Goal: Complete application form: Complete application form

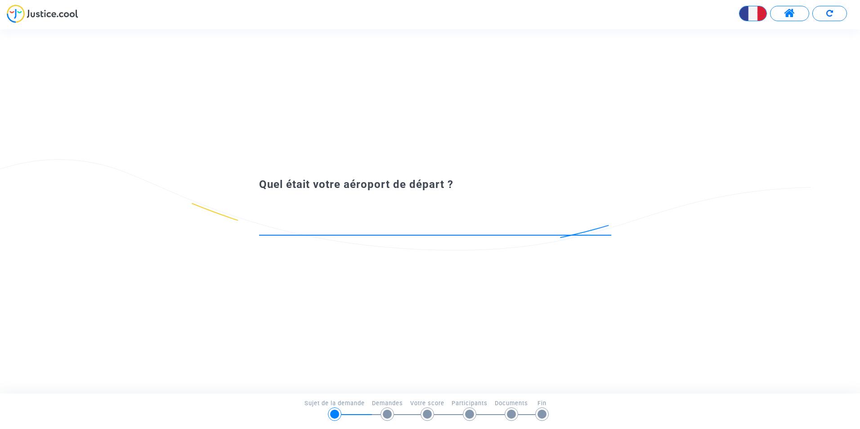
click at [368, 229] on input at bounding box center [435, 226] width 352 height 9
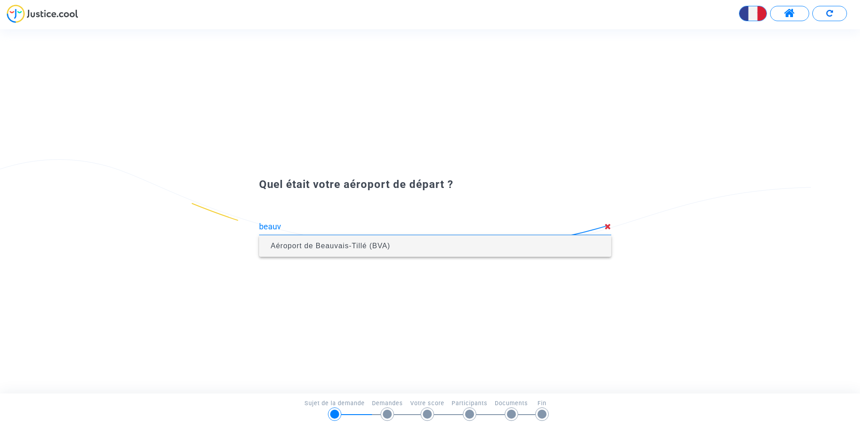
click at [369, 241] on span "Aéroport de Beauvais-Tillé (BVA)" at bounding box center [435, 246] width 338 height 22
type input "Aéroport de Beauvais-Tillé (BVA)"
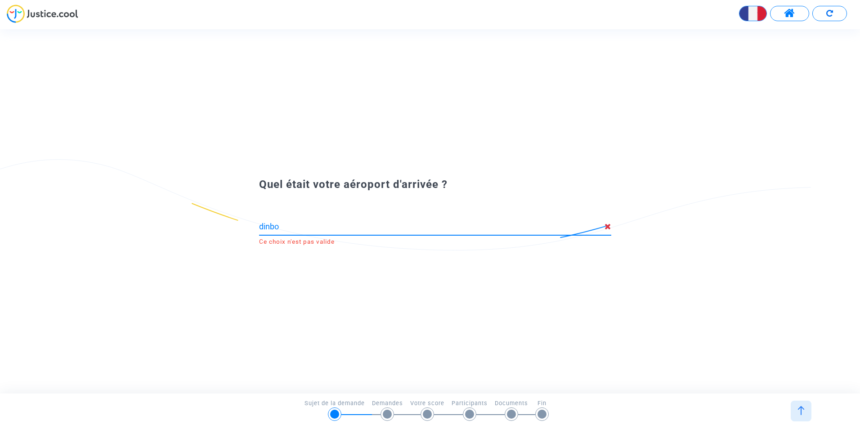
click at [262, 225] on input "dinbo" at bounding box center [432, 226] width 346 height 9
click at [306, 230] on input "édinbo" at bounding box center [432, 226] width 346 height 9
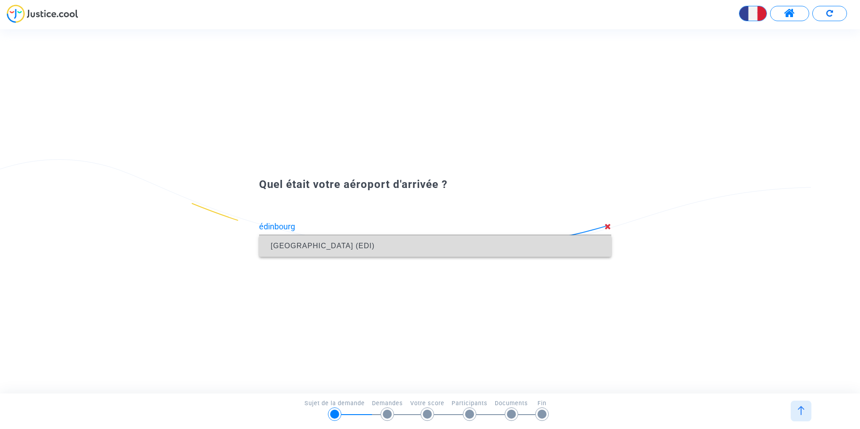
click at [334, 241] on span "[GEOGRAPHIC_DATA] (EDI)" at bounding box center [435, 246] width 338 height 22
type input "[GEOGRAPHIC_DATA] (EDI)"
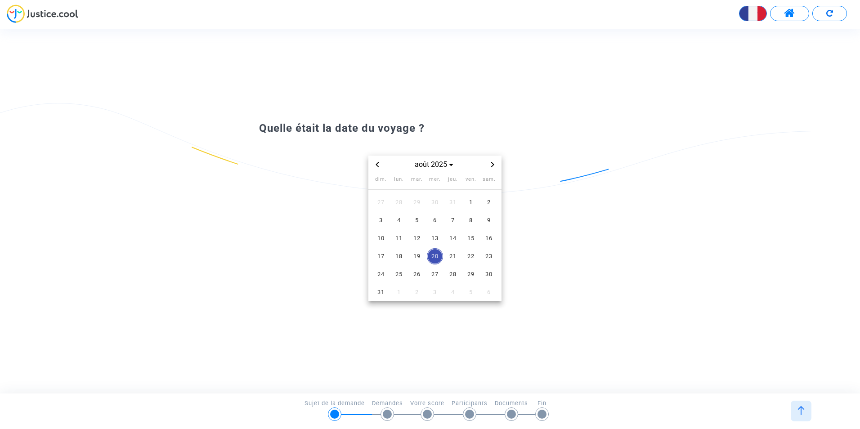
click at [380, 163] on icon "Previous month" at bounding box center [377, 164] width 5 height 5
click at [493, 239] on span "19" at bounding box center [489, 238] width 16 height 16
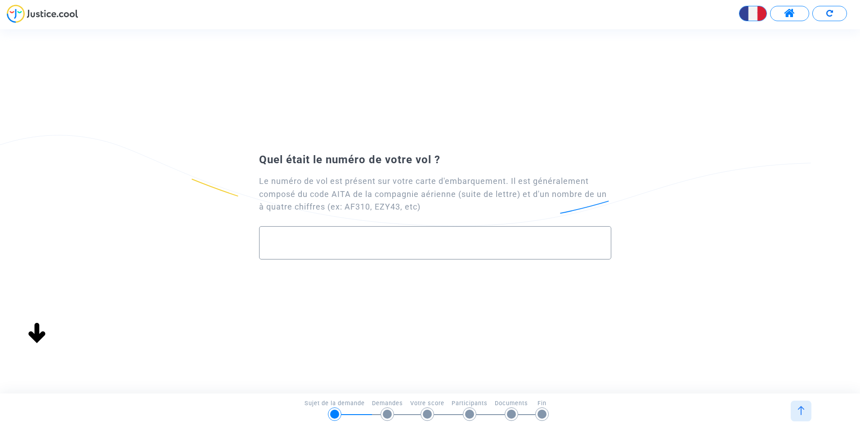
click at [347, 239] on input "text" at bounding box center [435, 243] width 333 height 10
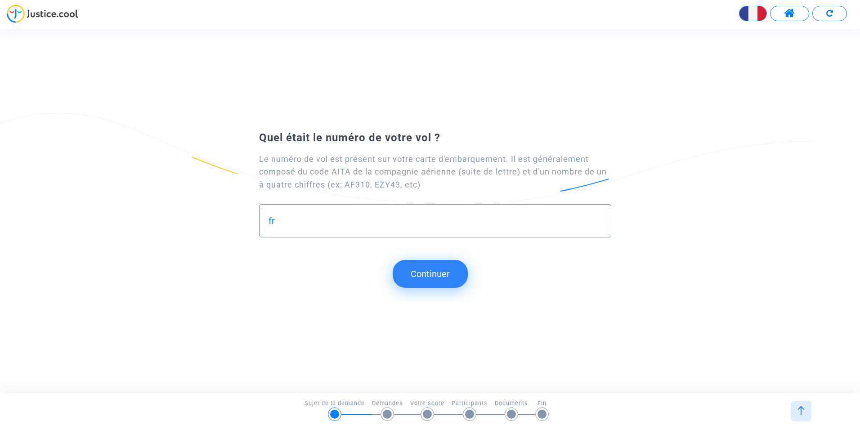
type input "f"
type input "FR5591"
click at [437, 276] on button "Continuer" at bounding box center [430, 274] width 75 height 28
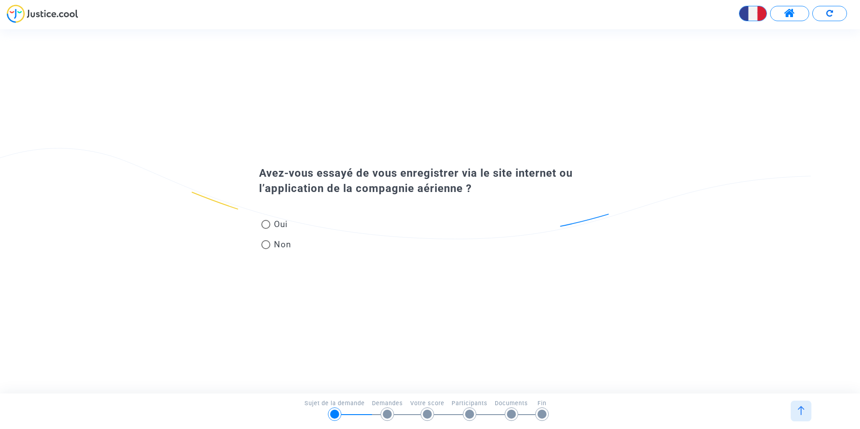
click at [265, 247] on span at bounding box center [265, 244] width 9 height 9
click at [266, 249] on input "Non" at bounding box center [266, 249] width 0 height 0
radio input "true"
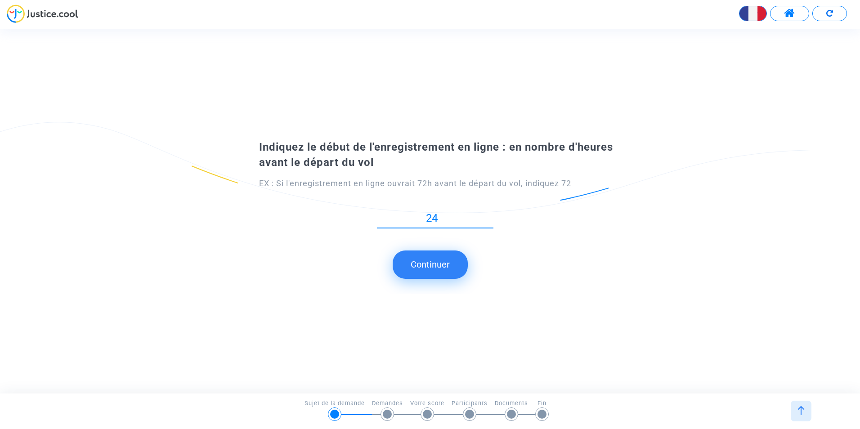
type input "24"
click at [429, 264] on button "Continuer" at bounding box center [430, 265] width 75 height 28
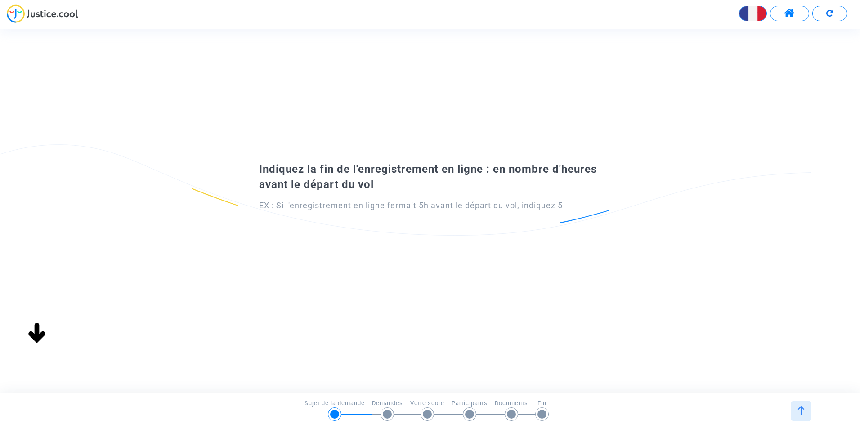
click at [453, 239] on input "number" at bounding box center [435, 240] width 117 height 12
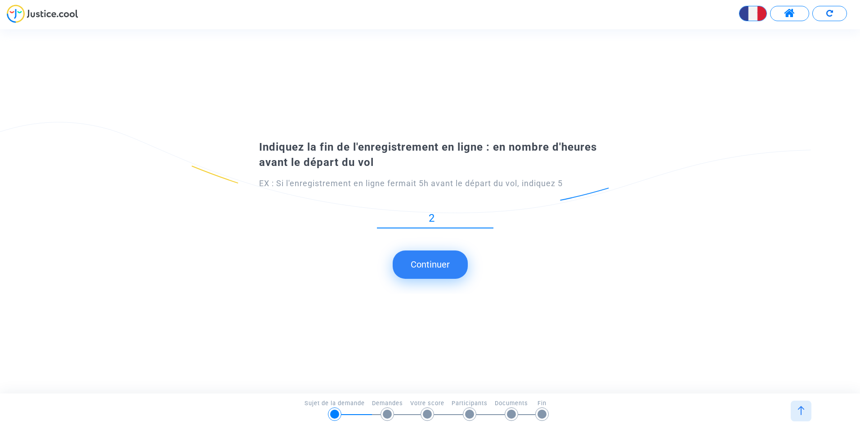
type input "2"
click at [441, 271] on button "Continuer" at bounding box center [430, 265] width 75 height 28
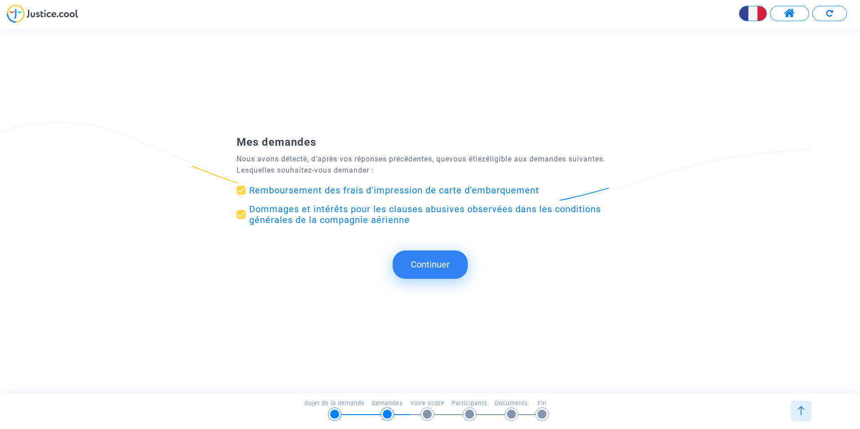
click at [428, 259] on button "Continuer" at bounding box center [430, 265] width 75 height 28
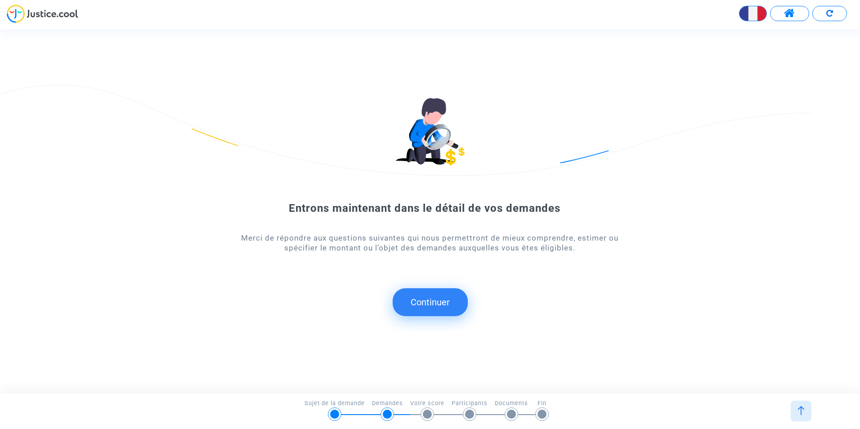
click at [440, 293] on button "Continuer" at bounding box center [430, 302] width 75 height 28
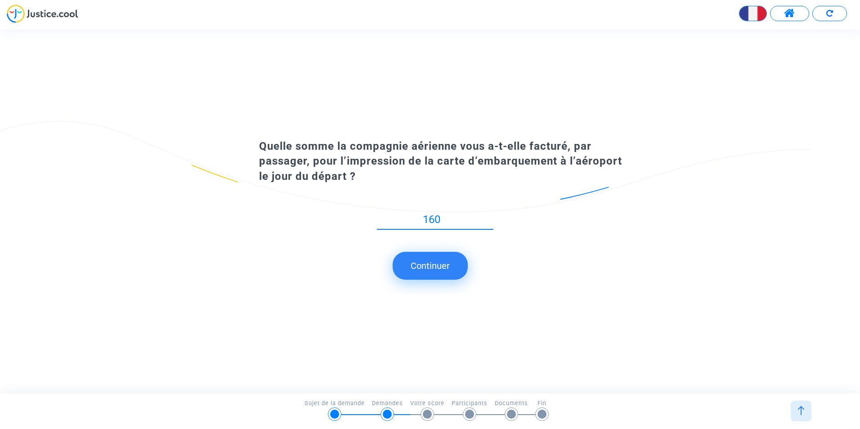
type input "160"
click at [405, 281] on div "Quelle somme la compagnie aérienne vous a-t-elle facturé, par passager, pour l’…" at bounding box center [430, 211] width 860 height 167
click at [432, 267] on button "Continuer" at bounding box center [430, 266] width 75 height 28
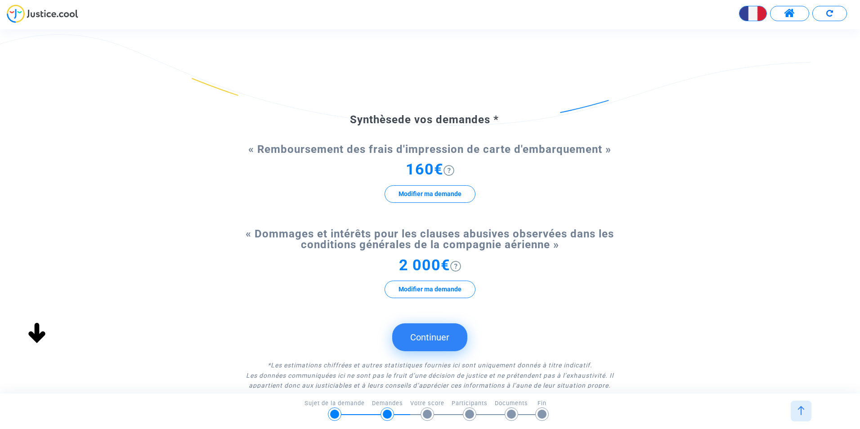
click at [432, 333] on button "Continuer" at bounding box center [429, 338] width 75 height 28
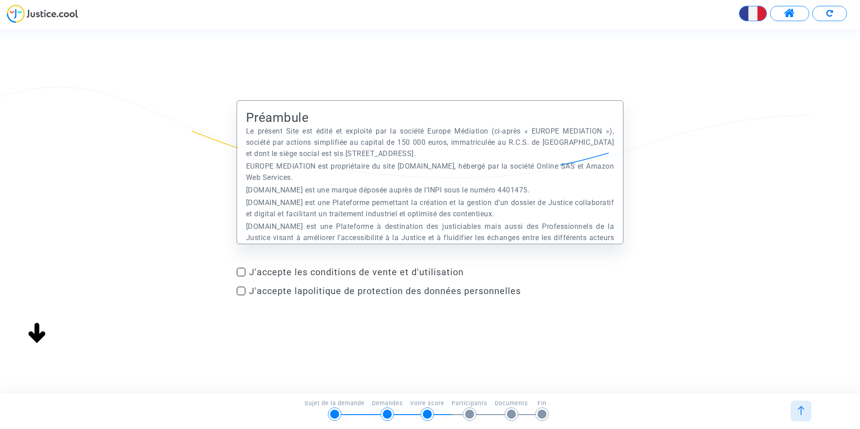
click at [244, 272] on span at bounding box center [241, 272] width 9 height 9
click at [241, 277] on input "J'accepte les conditions de vente et d'utilisation" at bounding box center [241, 277] width 0 height 0
checkbox input "true"
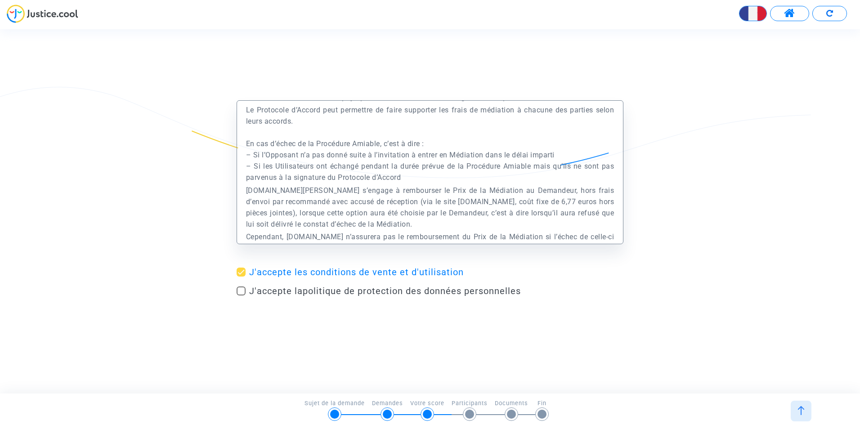
scroll to position [14506, 0]
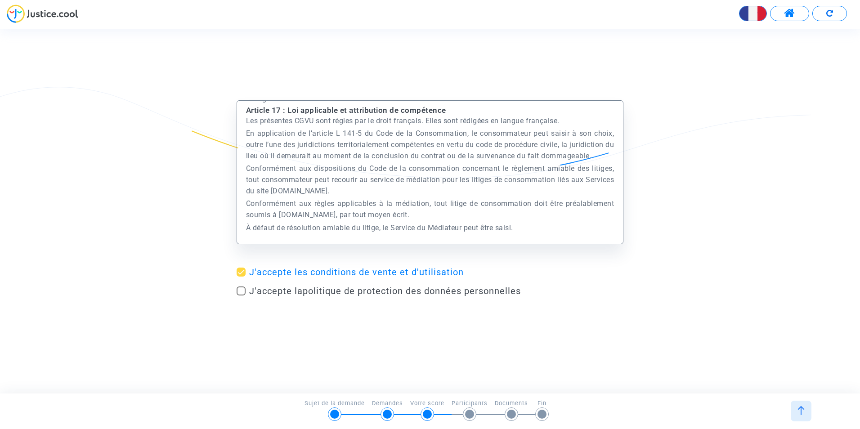
click at [278, 296] on span "J'accepte la politique de protection des données personnelles" at bounding box center [385, 291] width 272 height 11
click at [241, 296] on input "J'accepte la politique de protection des données personnelles" at bounding box center [241, 296] width 0 height 0
checkbox input "true"
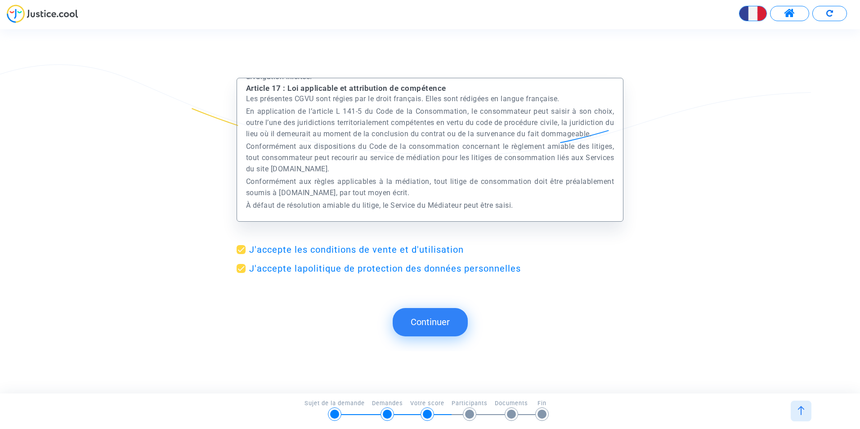
click at [431, 315] on button "Continuer" at bounding box center [430, 322] width 75 height 28
